Goal: Information Seeking & Learning: Learn about a topic

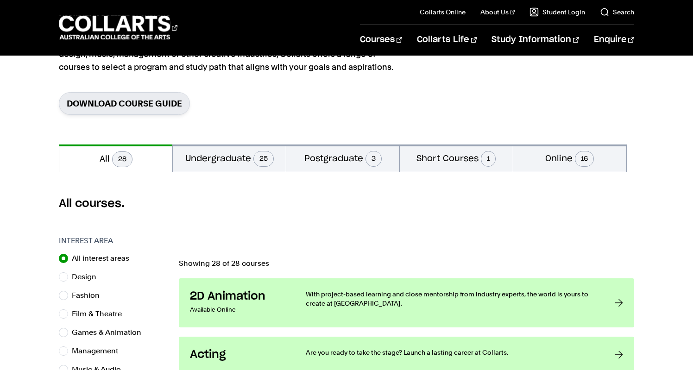
scroll to position [109, 0]
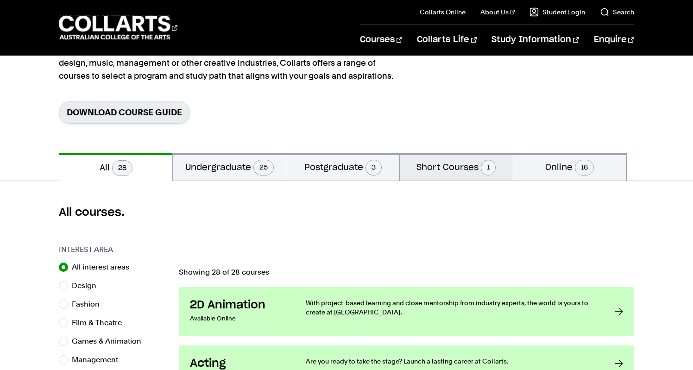
click at [454, 168] on button "Short Courses 1" at bounding box center [456, 166] width 113 height 27
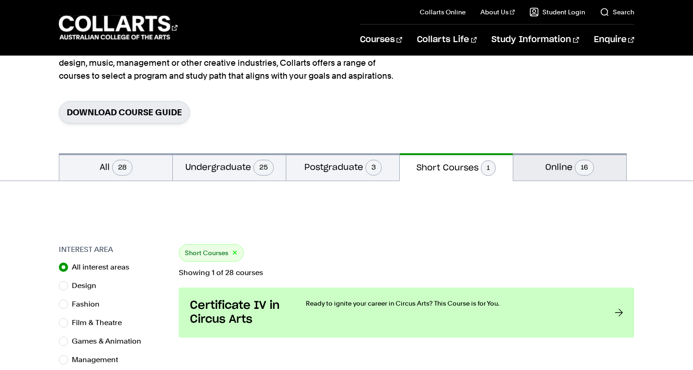
click at [548, 165] on button "Online 16" at bounding box center [569, 166] width 113 height 27
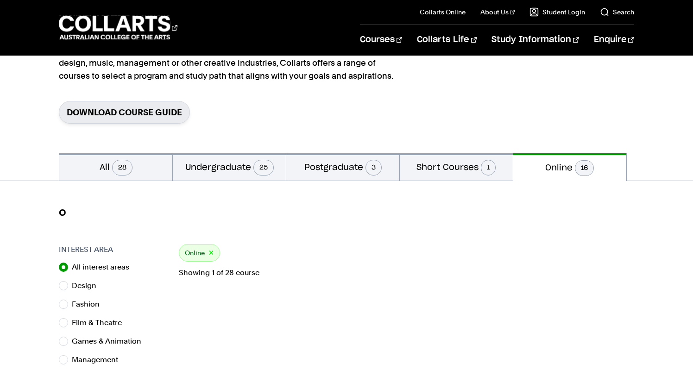
radio input "false"
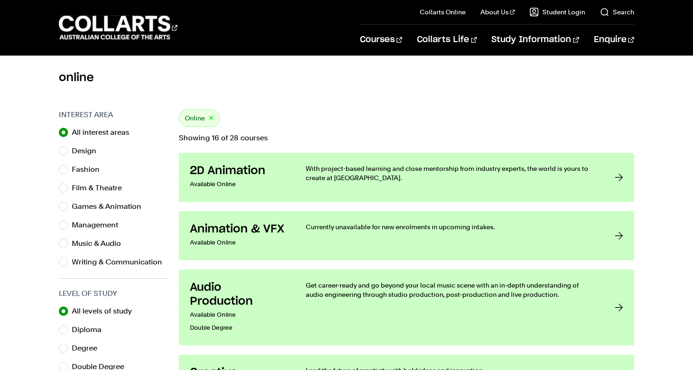
scroll to position [264, 0]
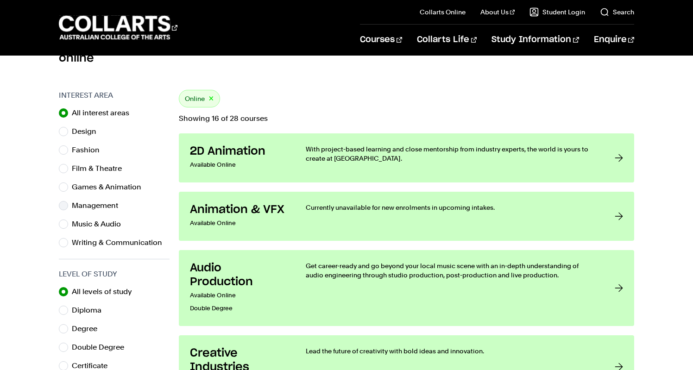
click at [81, 208] on label "Management" at bounding box center [99, 205] width 54 height 13
click at [68, 208] on input "Management" at bounding box center [63, 205] width 9 height 9
radio input "true"
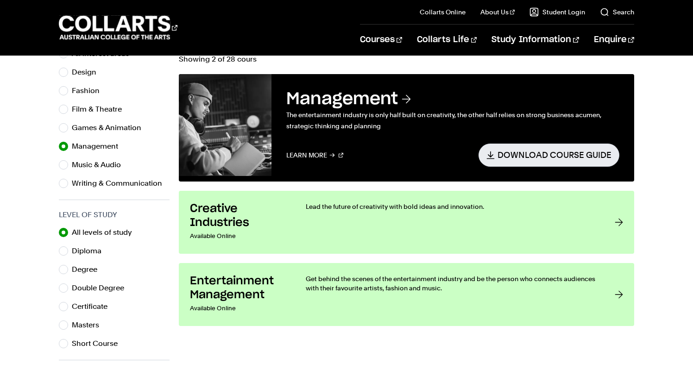
scroll to position [337, 0]
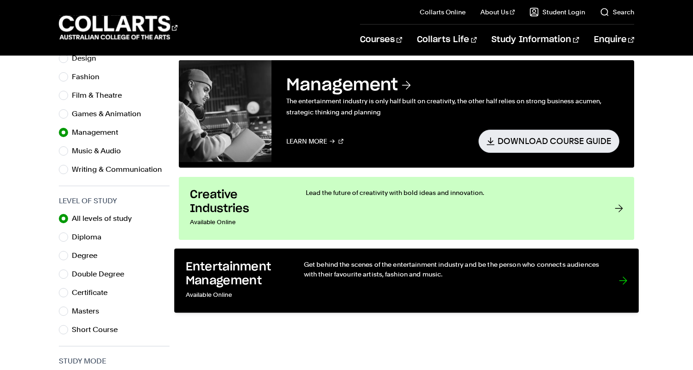
click at [248, 267] on h3 "Entertainment Management" at bounding box center [235, 274] width 99 height 28
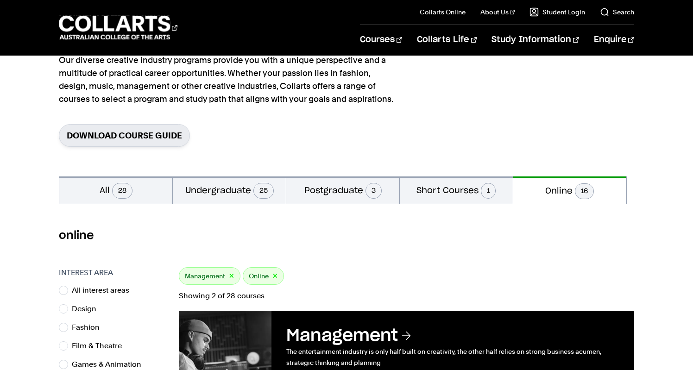
scroll to position [61, 0]
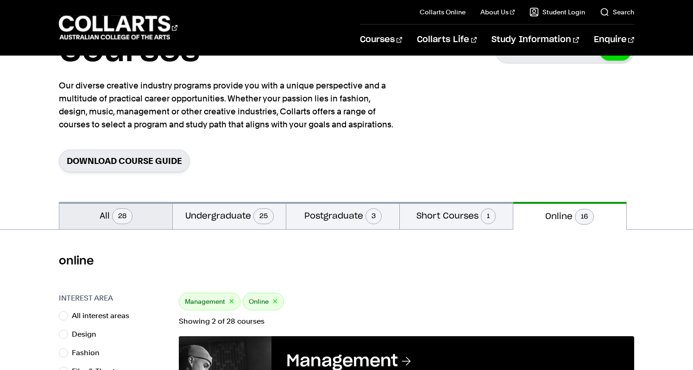
drag, startPoint x: 130, startPoint y: 214, endPoint x: 147, endPoint y: 212, distance: 17.7
click at [130, 214] on span "28" at bounding box center [122, 216] width 20 height 16
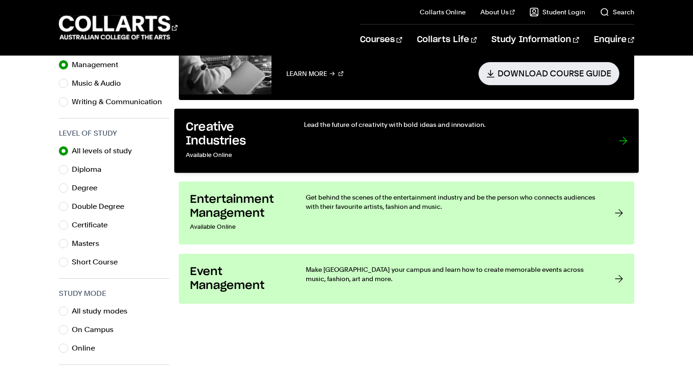
scroll to position [405, 0]
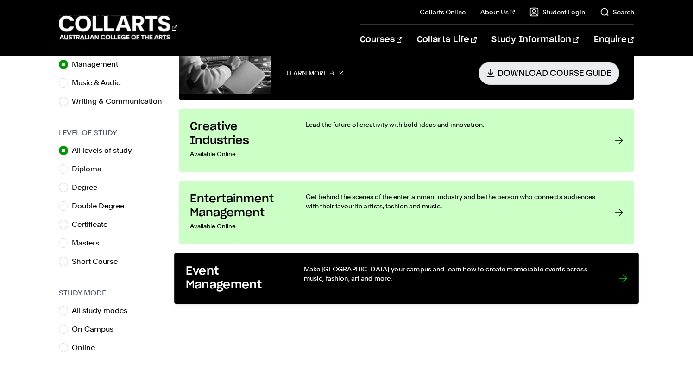
click at [252, 282] on h3 "Event Management" at bounding box center [235, 278] width 99 height 28
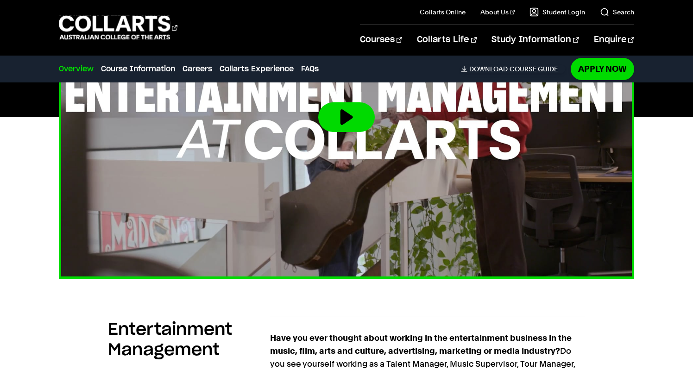
scroll to position [76, 0]
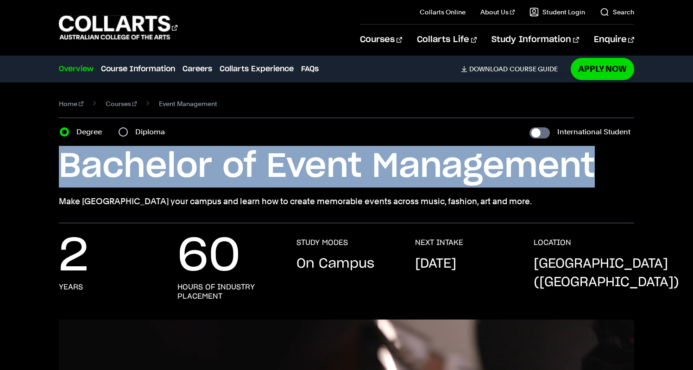
drag, startPoint x: 58, startPoint y: 168, endPoint x: 650, endPoint y: 174, distance: 591.5
click at [650, 174] on div "Home Courses Event Management Course variant Degree Diploma International Stude…" at bounding box center [346, 152] width 693 height 141
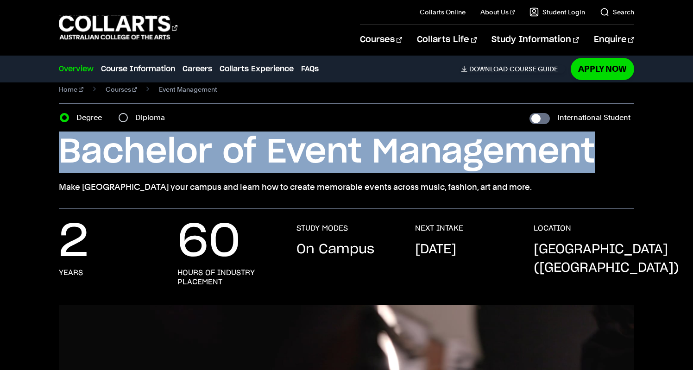
scroll to position [25, 0]
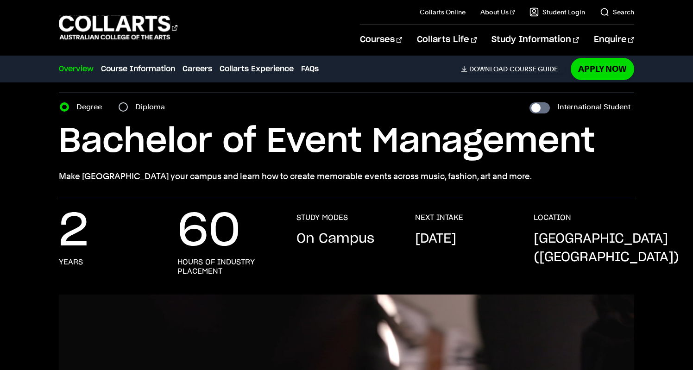
drag, startPoint x: 471, startPoint y: 170, endPoint x: 289, endPoint y: 145, distance: 183.4
click at [289, 145] on div "Bachelor of Event Management Make Melbourne your campus and learn how to create…" at bounding box center [346, 152] width 575 height 62
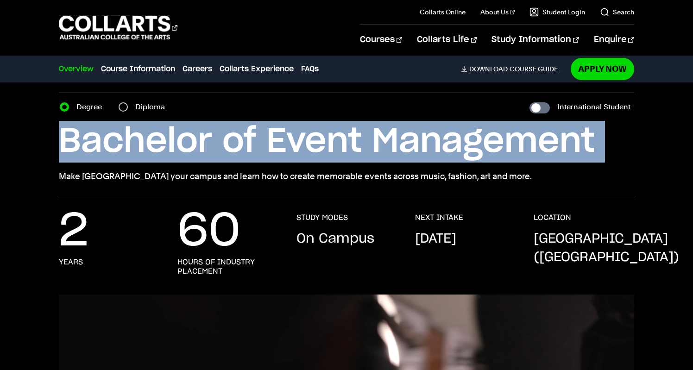
click at [289, 145] on h1 "Bachelor of Event Management" at bounding box center [346, 142] width 575 height 42
copy div "Bachelor of Event Management"
